Goal: Navigation & Orientation: Find specific page/section

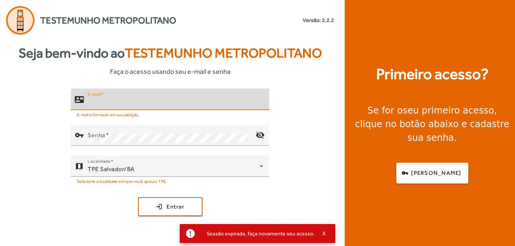
click at [204, 99] on input "E-mail" at bounding box center [176, 102] width 176 height 9
click at [201, 103] on input "E-mail" at bounding box center [176, 102] width 176 height 9
click at [202, 104] on input "E-mail" at bounding box center [176, 102] width 176 height 9
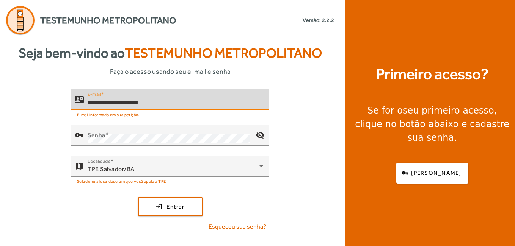
type input "**********"
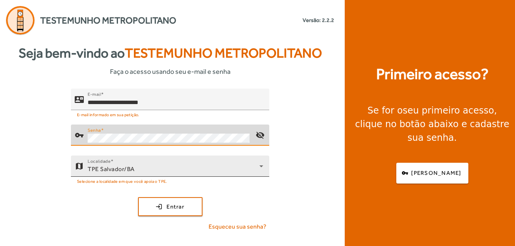
click at [263, 168] on icon at bounding box center [261, 166] width 9 height 9
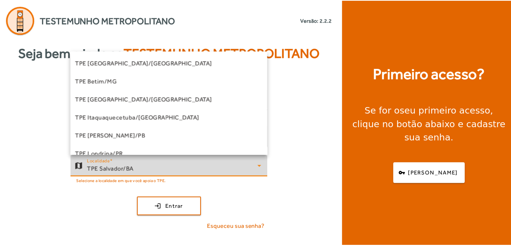
scroll to position [99, 0]
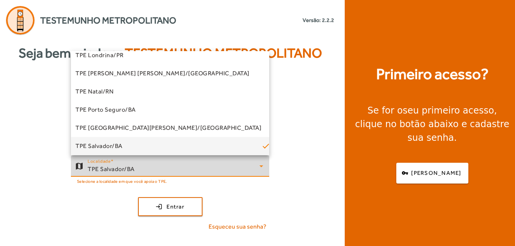
click at [263, 168] on div at bounding box center [257, 123] width 515 height 246
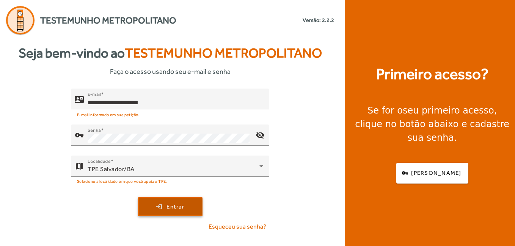
click at [176, 202] on span "submit" at bounding box center [170, 207] width 63 height 18
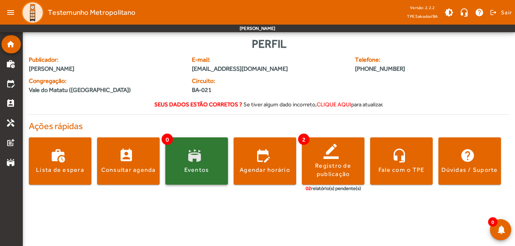
click at [207, 166] on div "Eventos" at bounding box center [196, 170] width 25 height 8
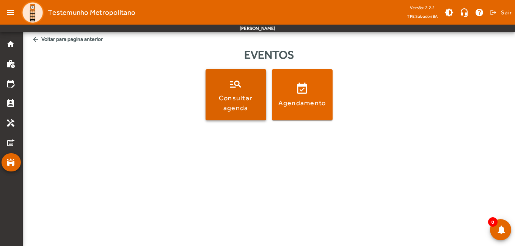
click at [238, 81] on span at bounding box center [235, 94] width 61 height 51
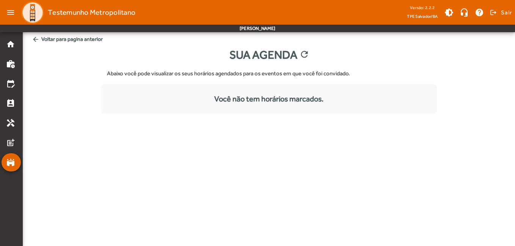
click at [76, 38] on span "arrow_back Voltar para pagina anterior" at bounding box center [269, 39] width 480 height 14
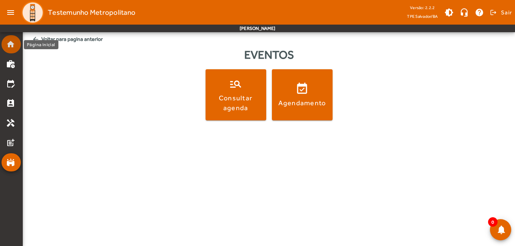
click at [12, 46] on mat-icon "home" at bounding box center [10, 44] width 9 height 9
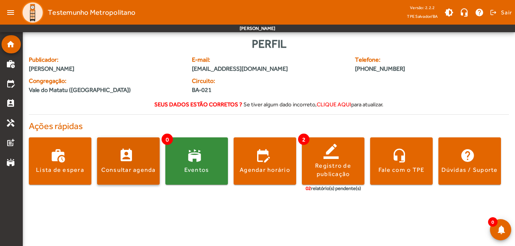
click at [119, 161] on span at bounding box center [128, 161] width 63 height 18
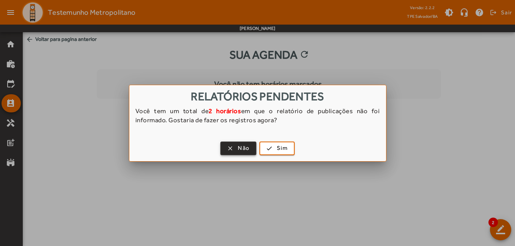
click at [247, 149] on span "Não" at bounding box center [244, 148] width 12 height 9
